Goal: Transaction & Acquisition: Book appointment/travel/reservation

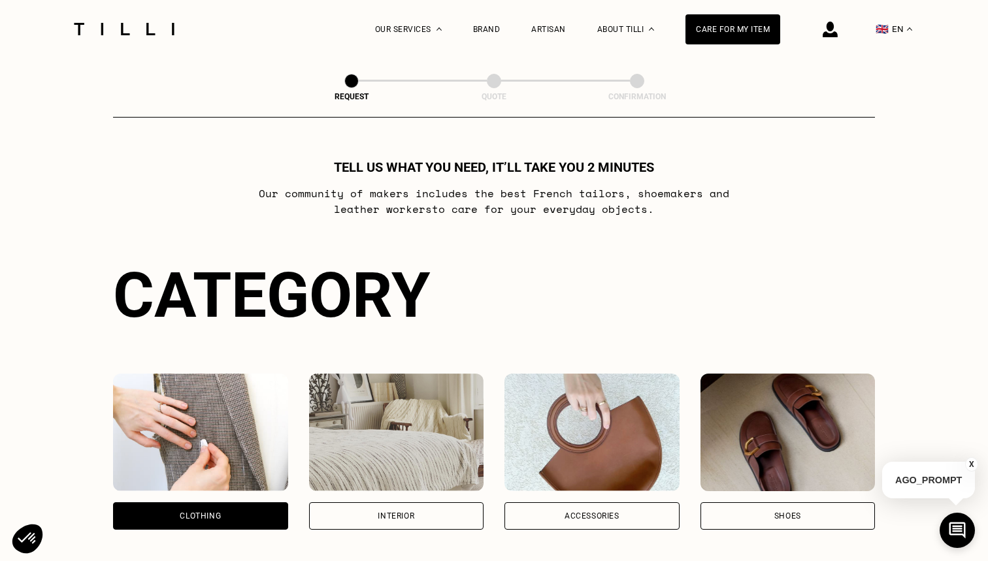
scroll to position [425, 0]
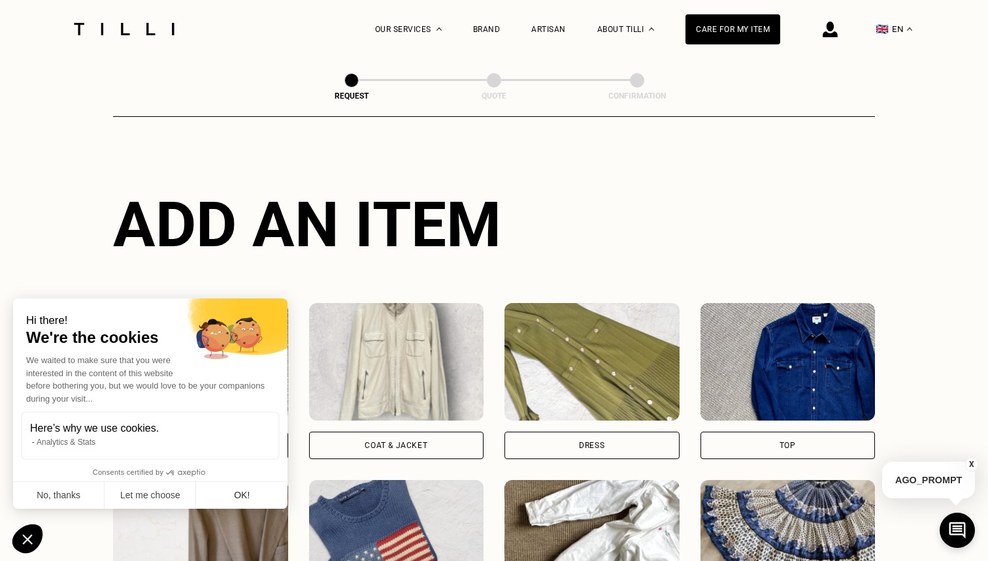
click at [253, 501] on button "OK!" at bounding box center [241, 495] width 91 height 27
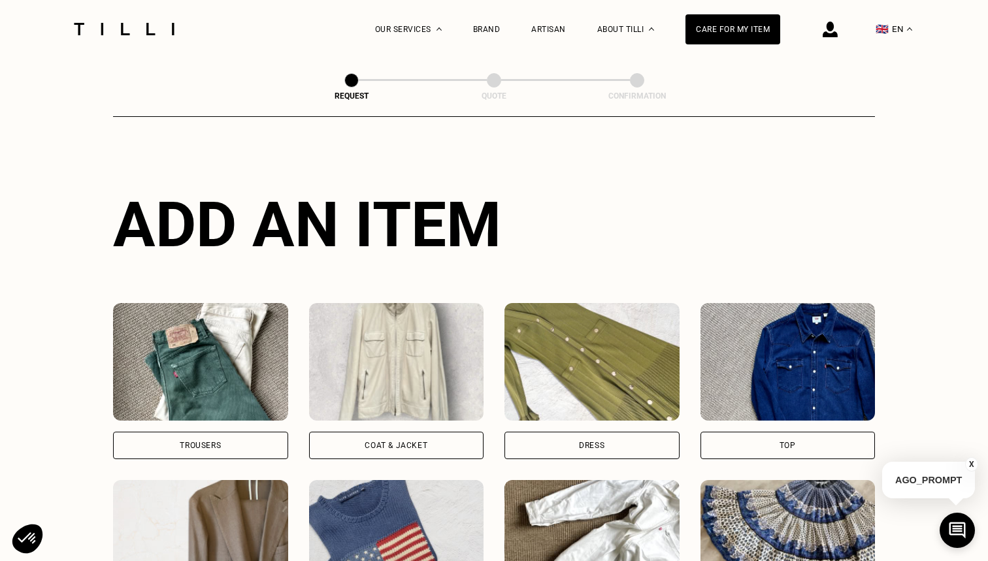
click at [212, 438] on div "Trousers" at bounding box center [200, 445] width 175 height 27
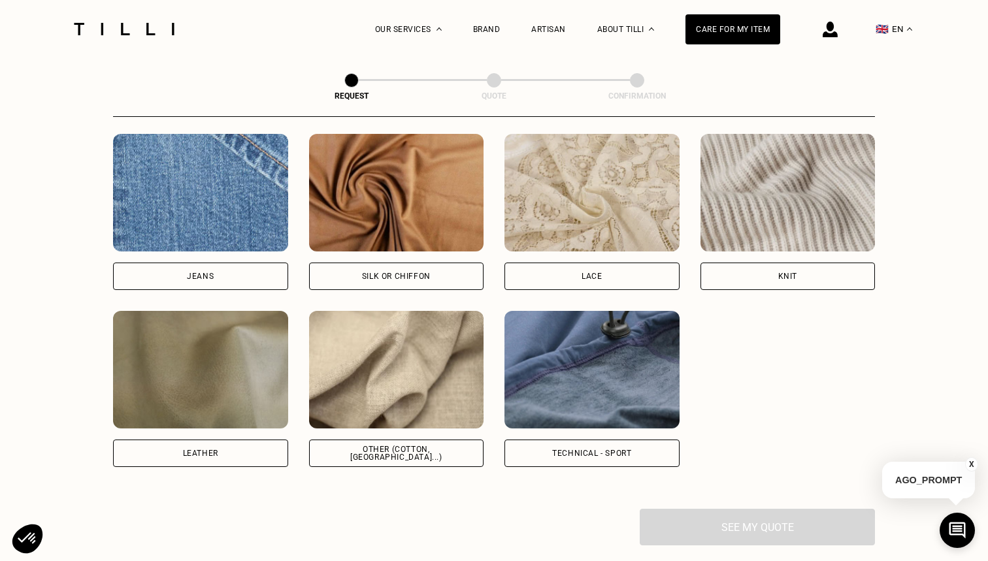
scroll to position [1396, 0]
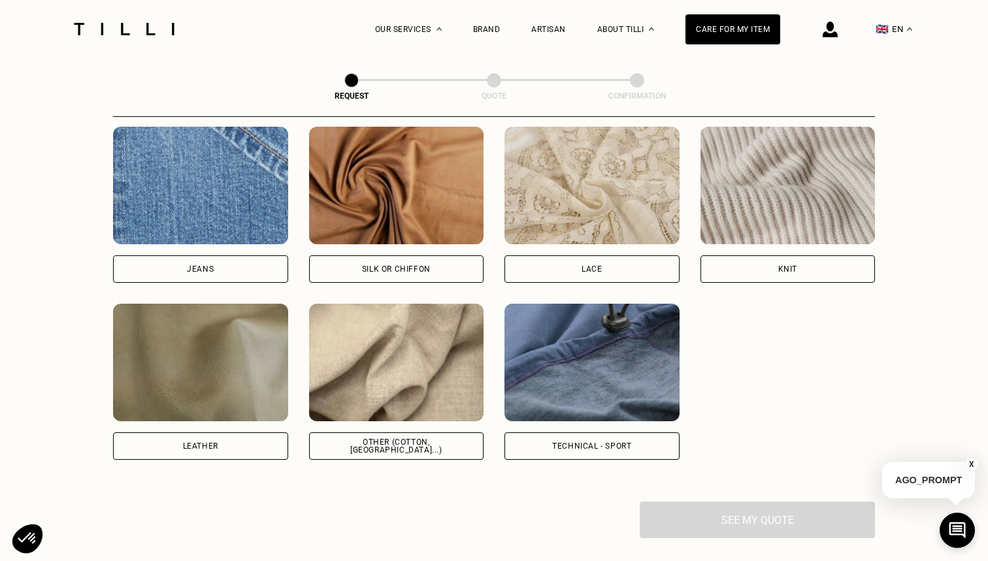
click at [565, 384] on img at bounding box center [591, 363] width 175 height 118
select select "FR"
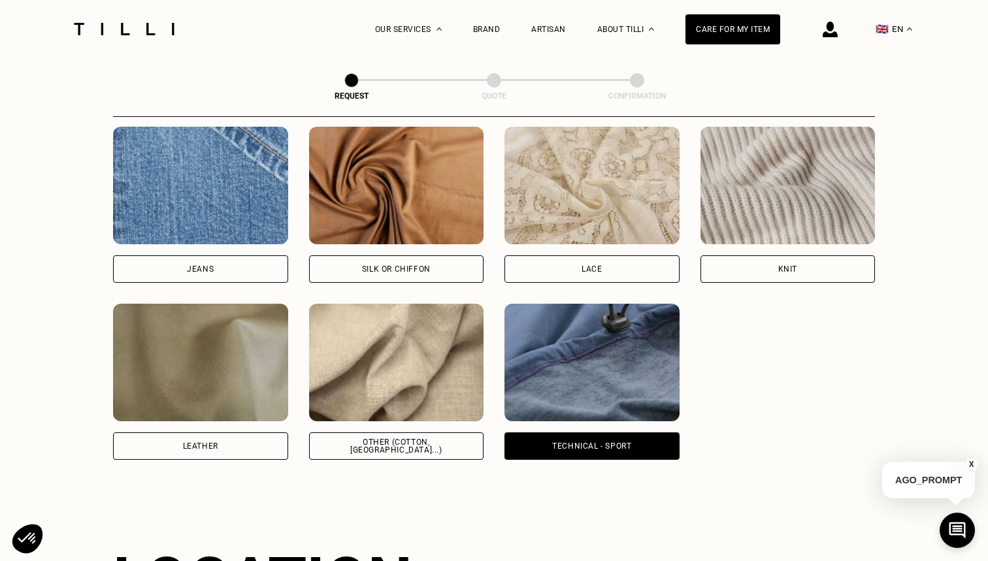
scroll to position [1751, 0]
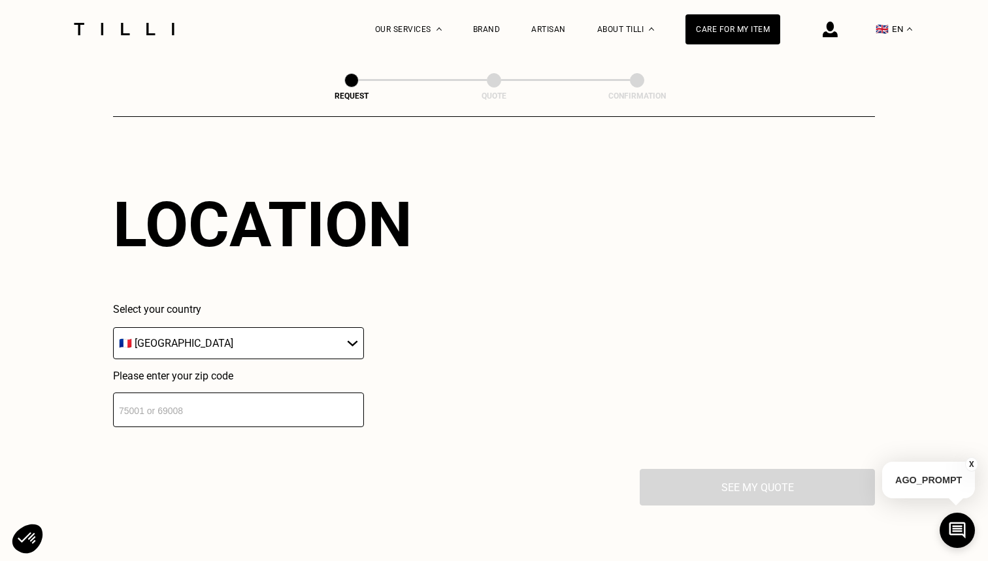
click at [193, 416] on input "number" at bounding box center [238, 410] width 251 height 35
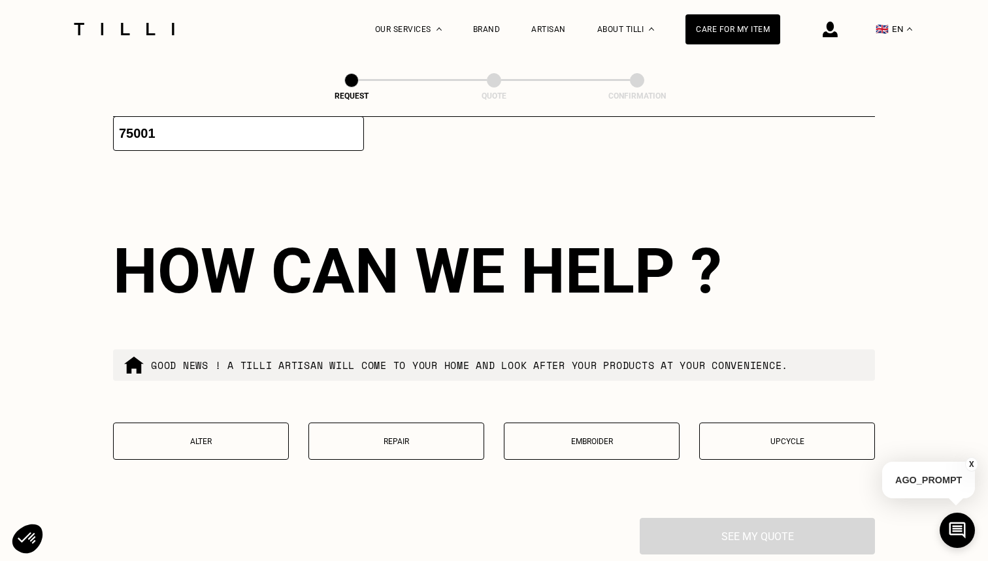
scroll to position [2078, 0]
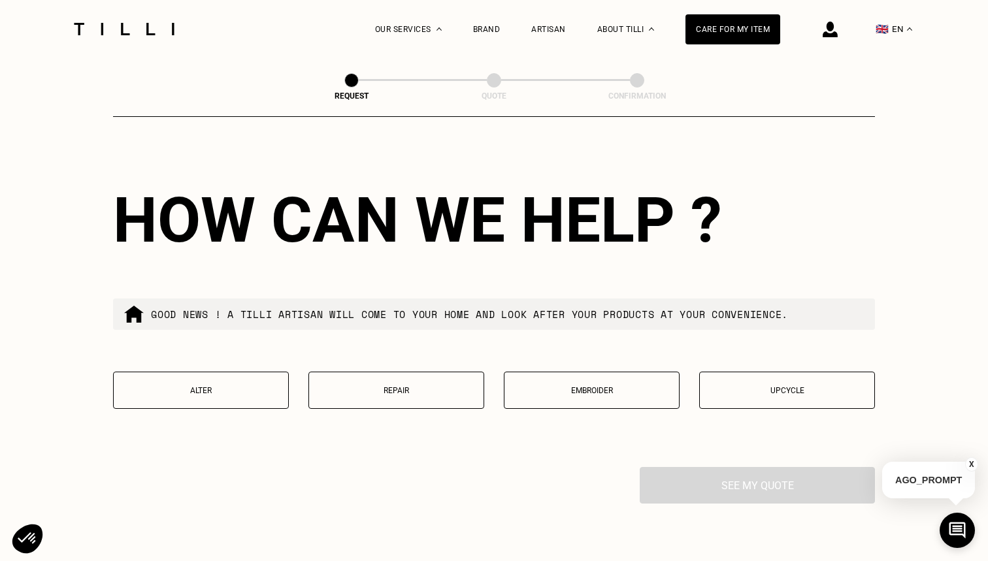
type input "75001"
click at [202, 387] on button "Alter" at bounding box center [201, 390] width 176 height 37
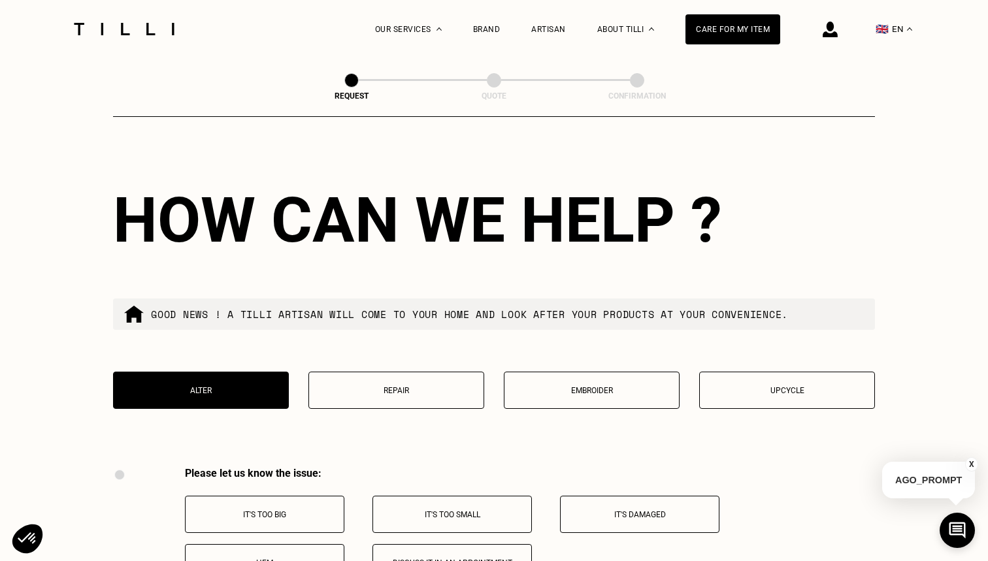
scroll to position [2404, 0]
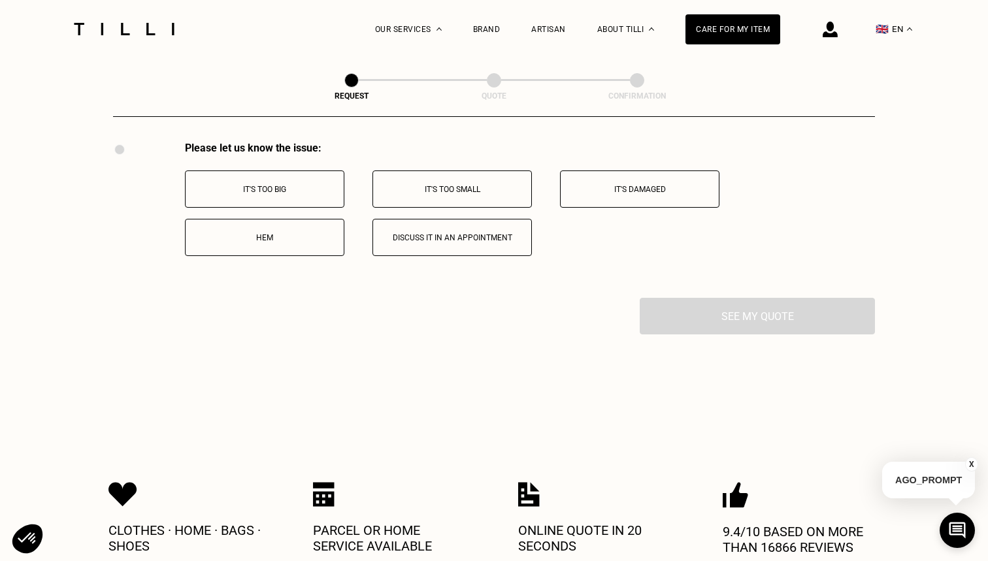
click at [257, 192] on p "It's too big" at bounding box center [264, 189] width 145 height 9
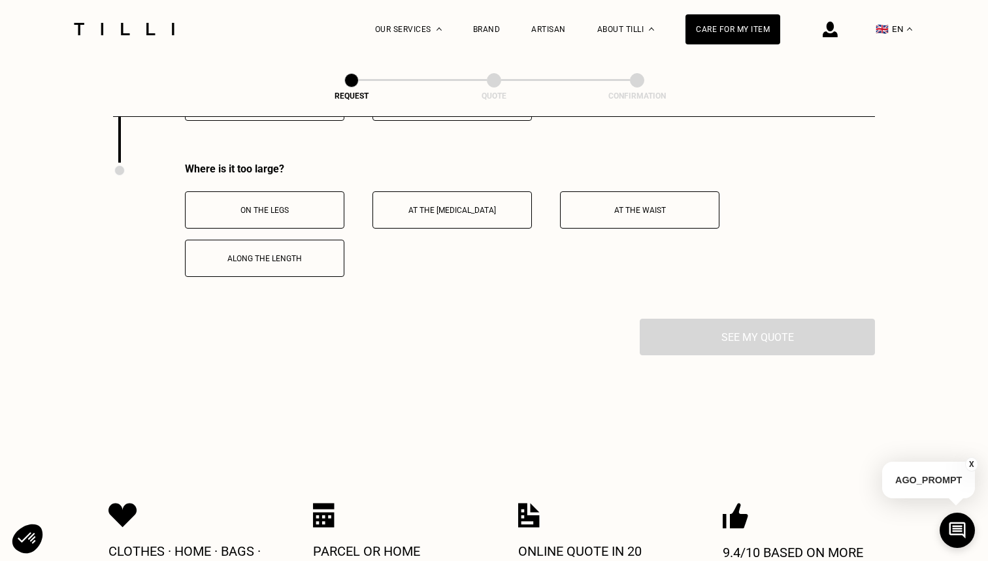
scroll to position [2560, 0]
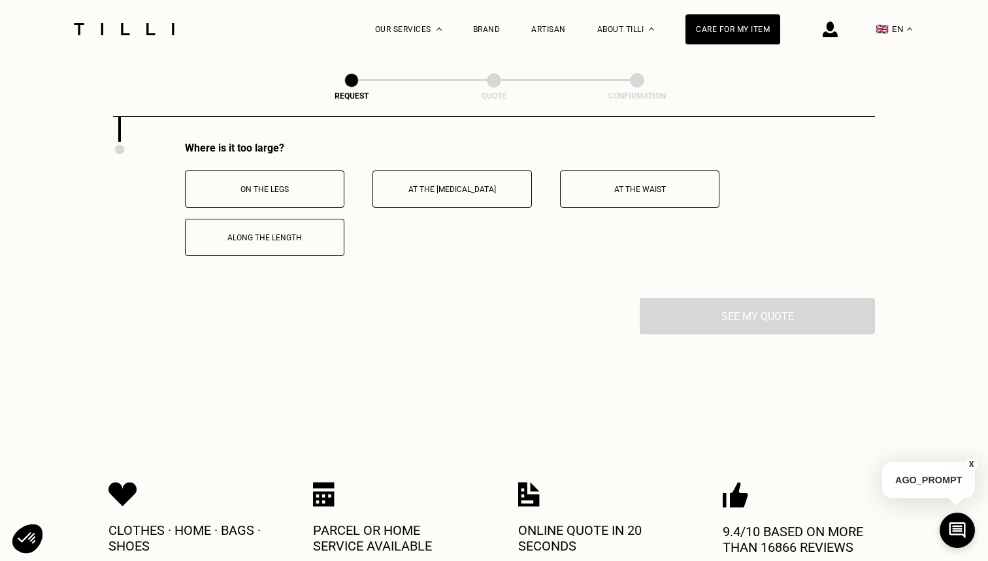
click at [271, 200] on button "On the legs" at bounding box center [264, 189] width 159 height 37
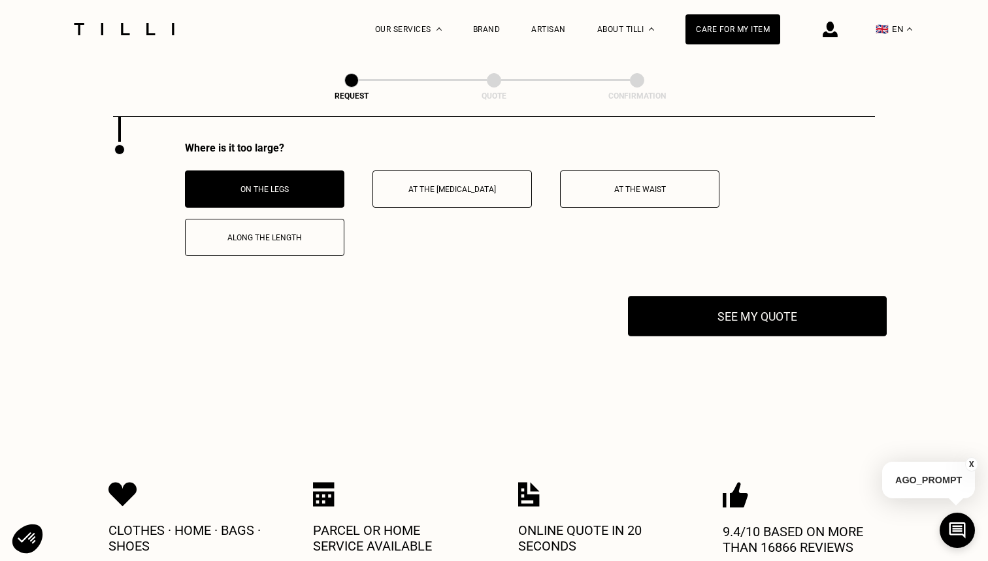
click at [707, 325] on button "See my quote" at bounding box center [757, 316] width 259 height 41
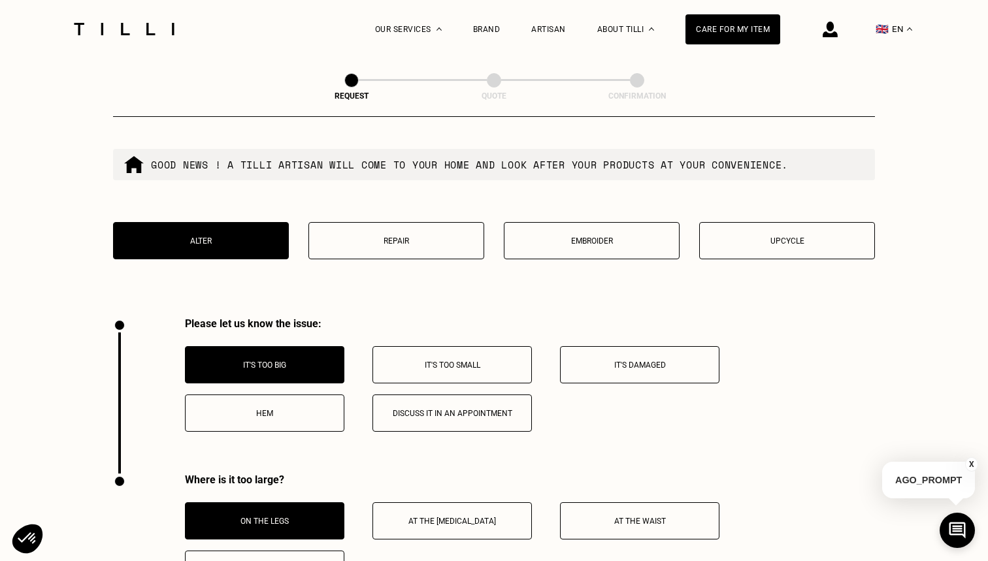
scroll to position [2227, 0]
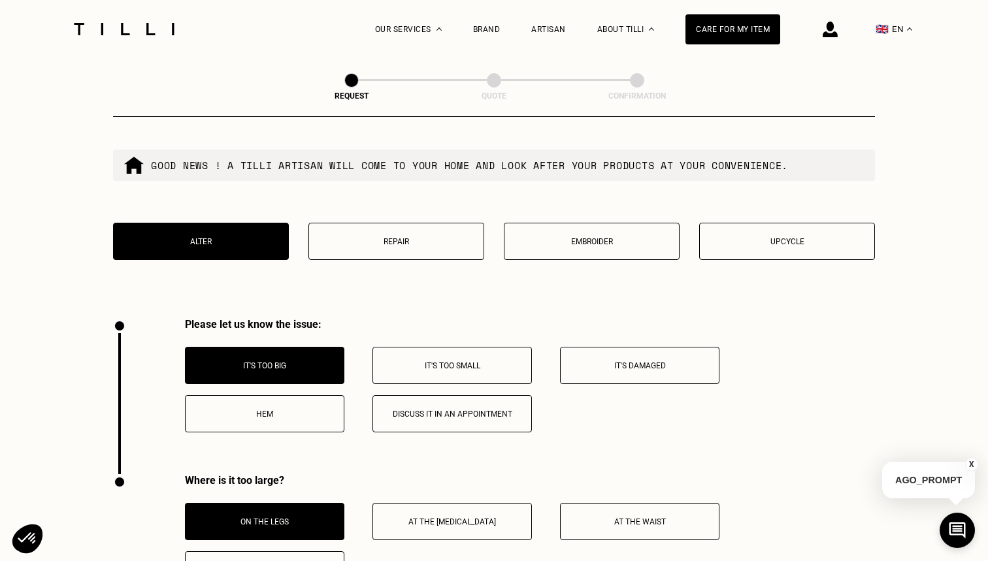
click at [263, 427] on button "Hem" at bounding box center [264, 413] width 159 height 37
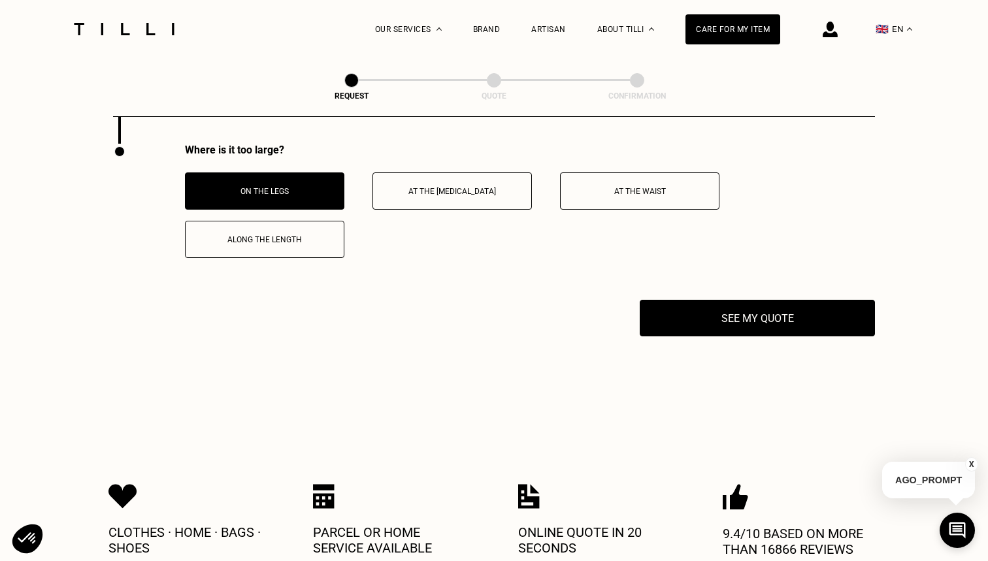
scroll to position [2560, 0]
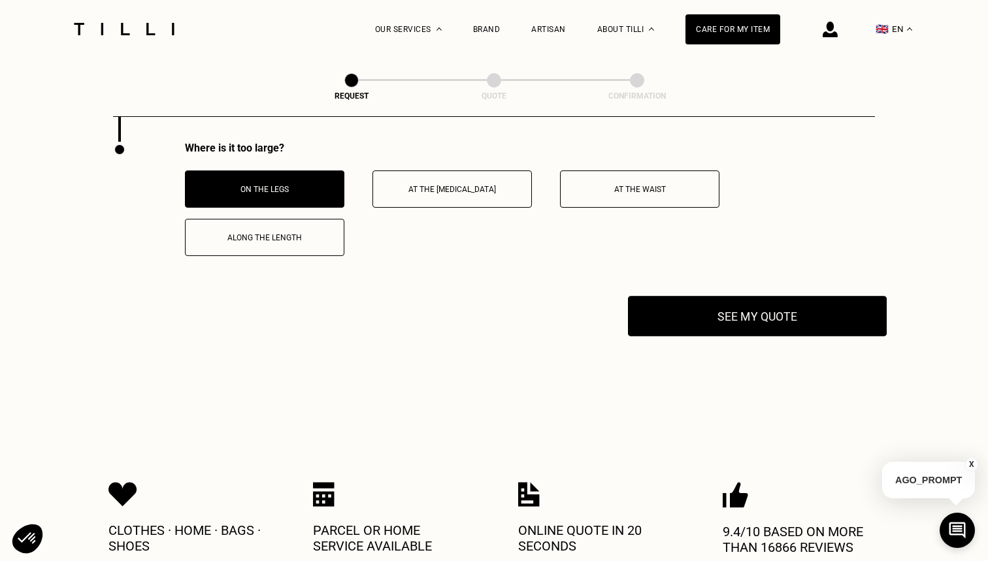
click at [727, 327] on button "See my quote" at bounding box center [757, 316] width 259 height 41
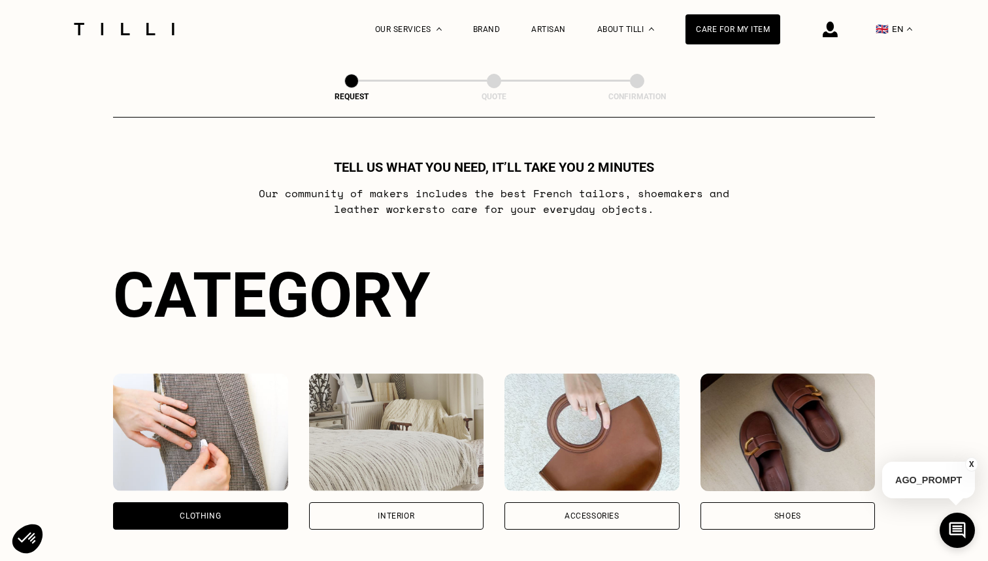
scroll to position [0, 0]
click at [901, 30] on button "🇬🇧 EN" at bounding box center [894, 29] width 50 height 58
click at [898, 74] on link "FR" at bounding box center [903, 73] width 10 height 16
